Goal: Task Accomplishment & Management: Manage account settings

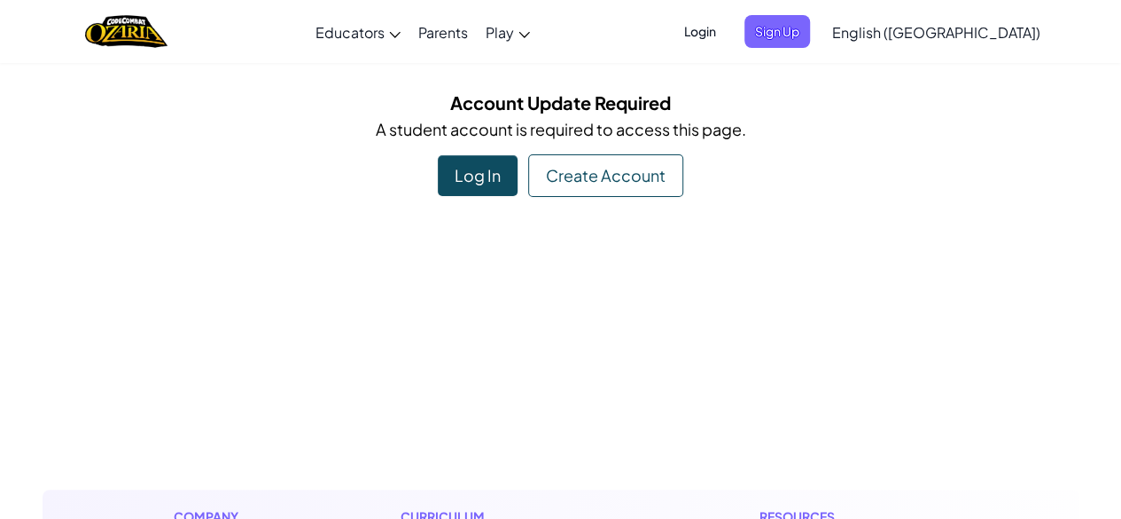
click at [727, 29] on span "Login" at bounding box center [700, 31] width 53 height 33
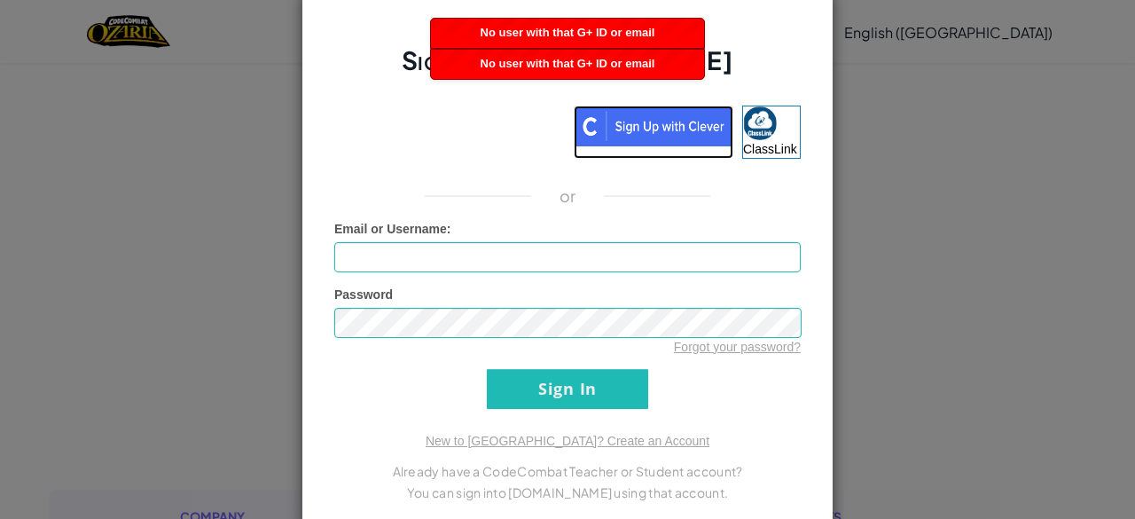
click at [658, 135] on img at bounding box center [654, 125] width 160 height 41
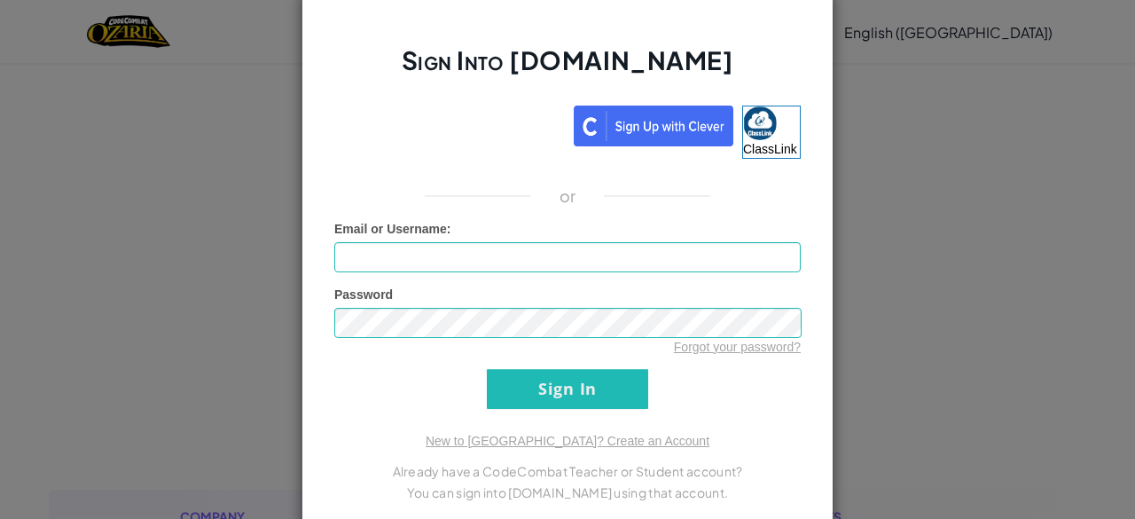
click at [901, 197] on div "Sign Into [DOMAIN_NAME] ClassLink or Unknown Error Email or Username : Password…" at bounding box center [567, 259] width 1135 height 519
